Goal: Understand process/instructions

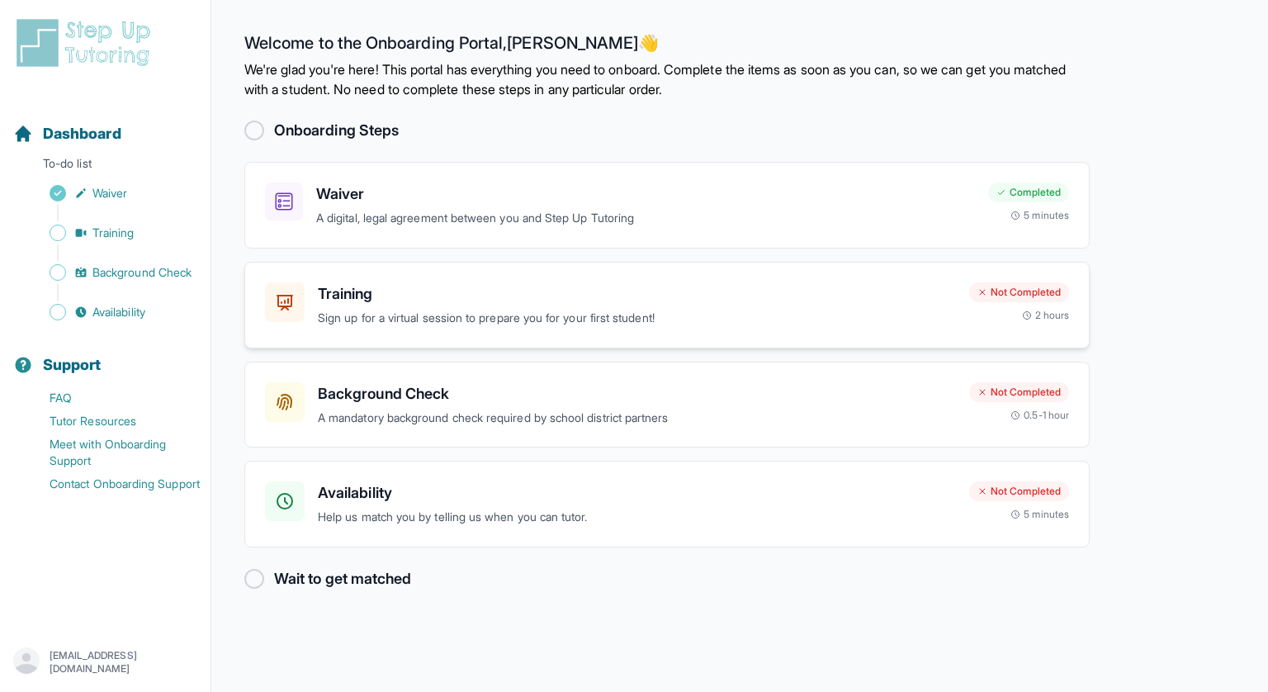
click at [1043, 292] on div "Not Completed" at bounding box center [1019, 292] width 100 height 20
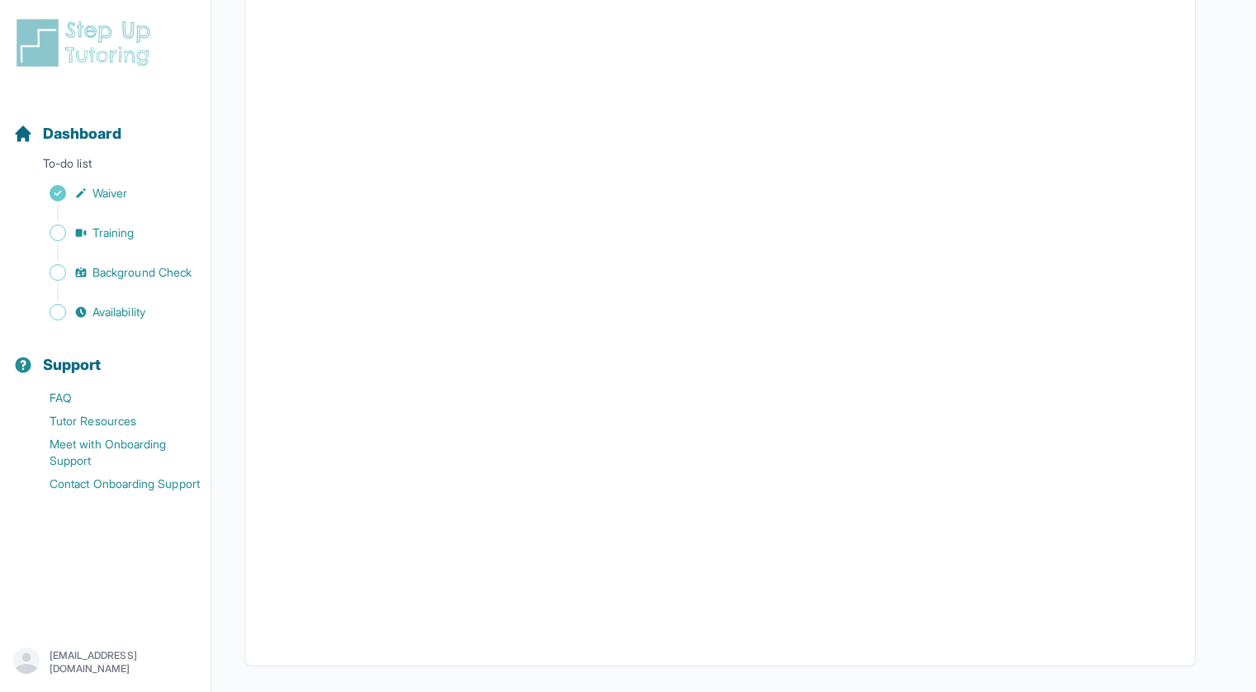
scroll to position [375, 0]
click at [84, 39] on img at bounding box center [86, 43] width 147 height 53
